Goal: Navigation & Orientation: Find specific page/section

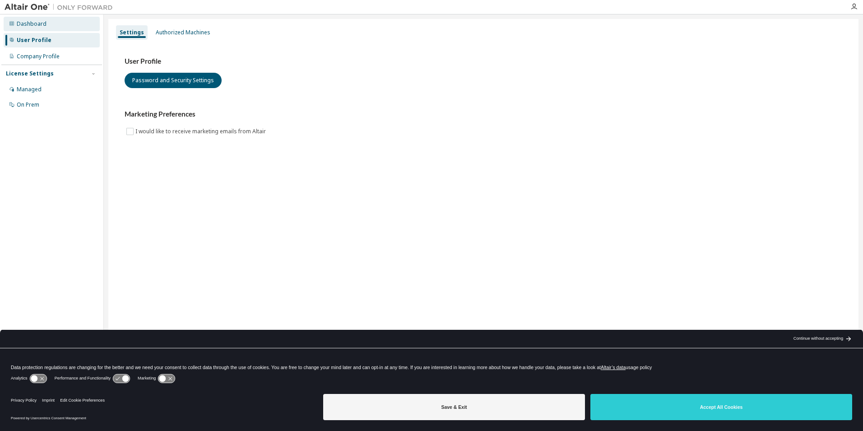
click at [32, 21] on div "Dashboard" at bounding box center [32, 23] width 30 height 7
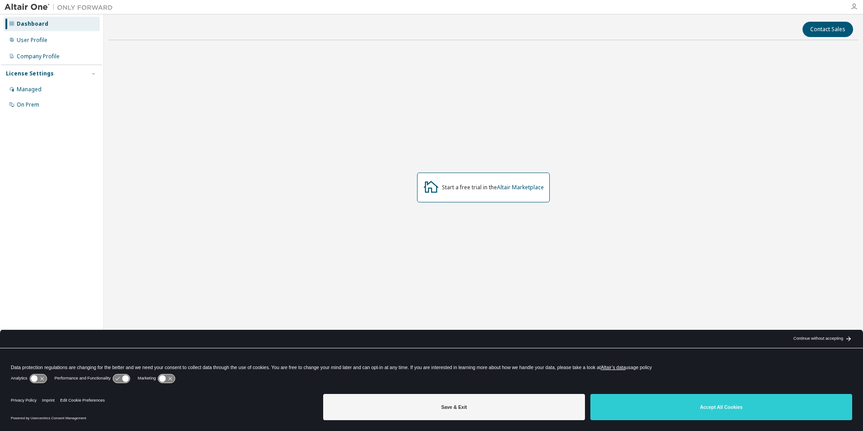
click at [852, 4] on icon "button" at bounding box center [853, 6] width 7 height 7
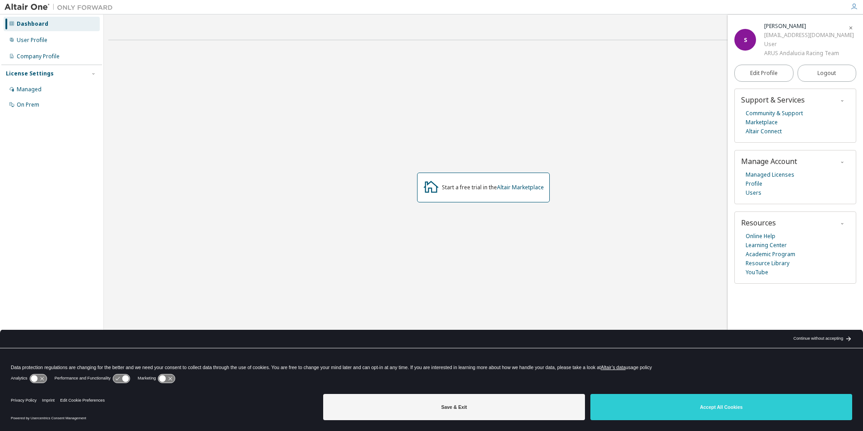
click at [793, 25] on div "Silvia Llamas" at bounding box center [809, 26] width 90 height 9
click at [787, 33] on div "silllacid@alum.us.es" at bounding box center [809, 35] width 90 height 9
click at [773, 48] on div "User" at bounding box center [809, 44] width 90 height 9
click at [41, 11] on img at bounding box center [61, 7] width 113 height 9
click at [69, 8] on img at bounding box center [61, 7] width 113 height 9
